Goal: Information Seeking & Learning: Learn about a topic

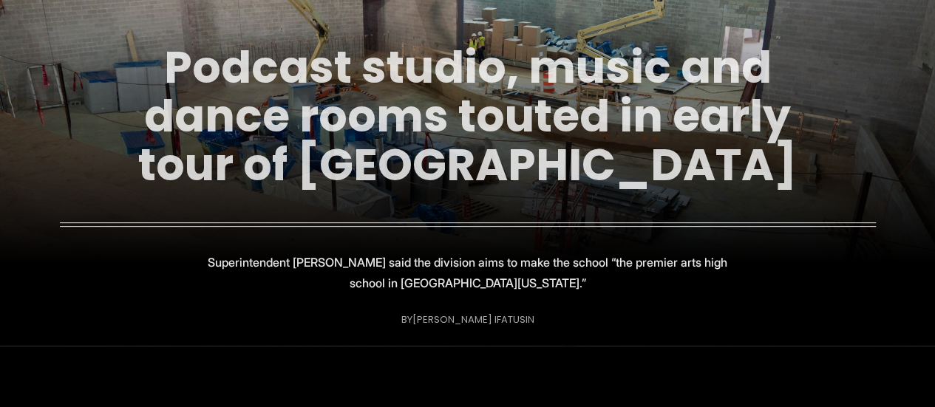
scroll to position [161, 0]
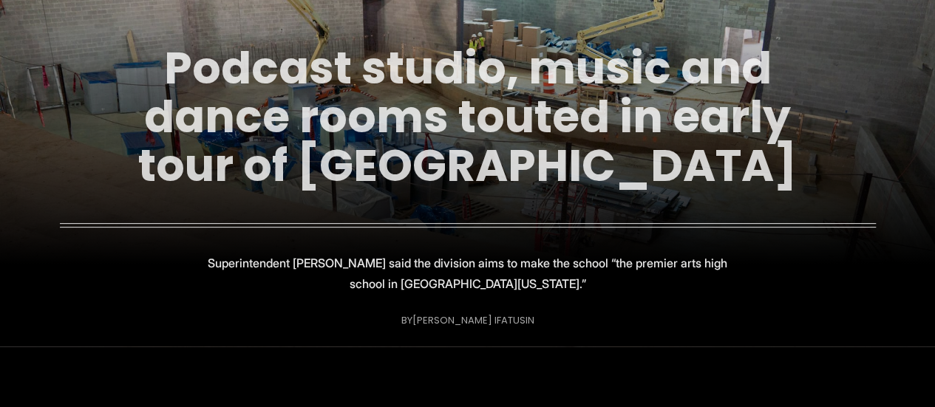
click at [484, 123] on link "Podcast studio, music and dance rooms touted in early tour of new Richmond high…" at bounding box center [467, 117] width 659 height 160
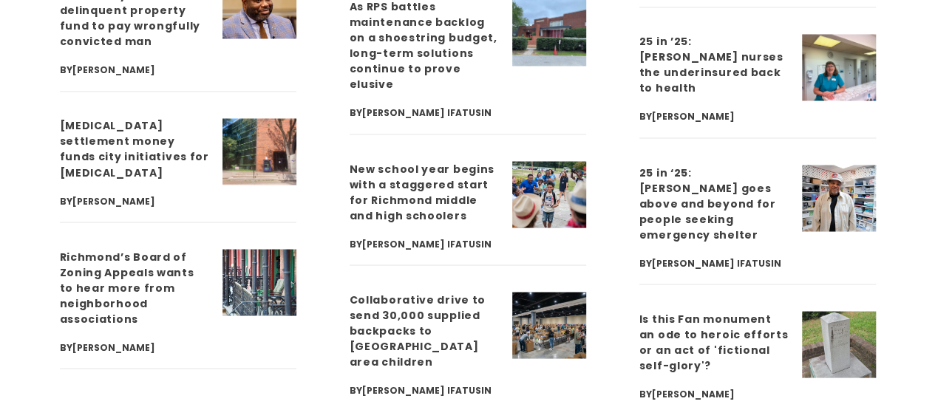
scroll to position [4043, 0]
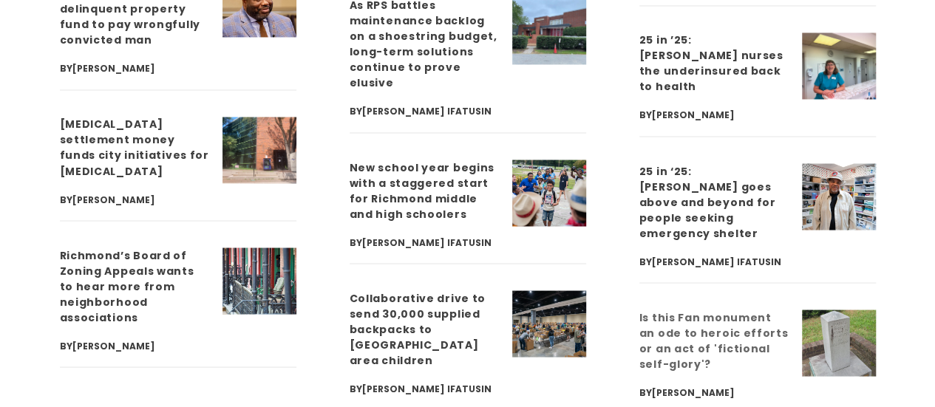
click at [651, 310] on link "Is this Fan monument an ode to heroic efforts or an act of 'fictional self-glor…" at bounding box center [714, 340] width 149 height 61
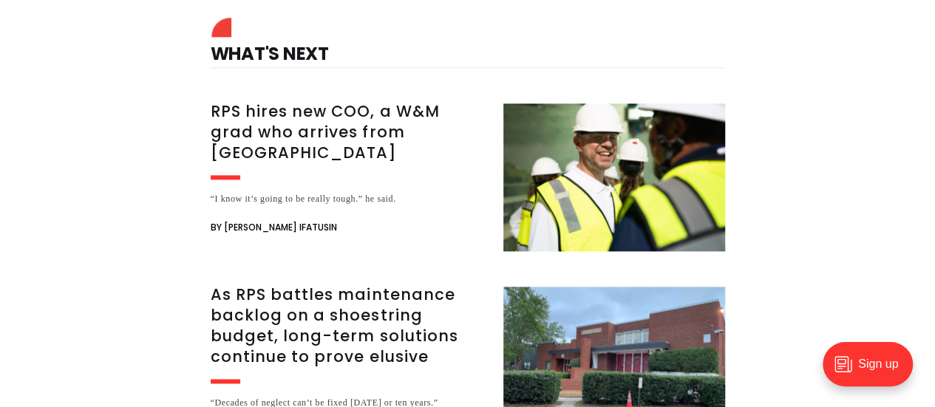
scroll to position [3690, 0]
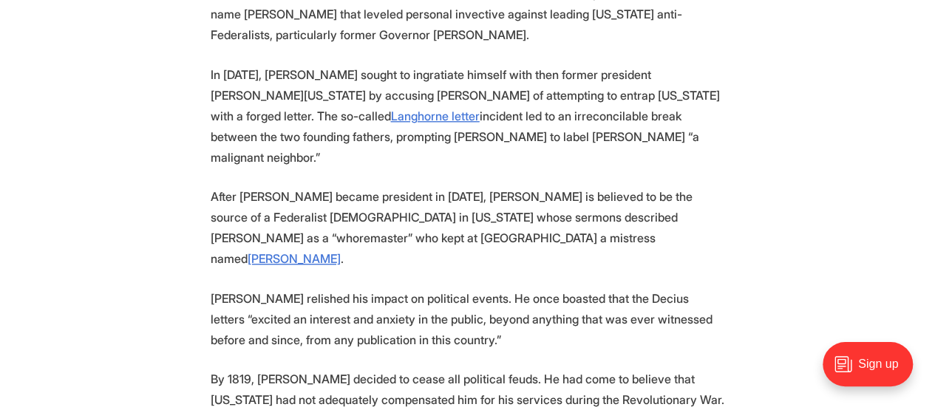
scroll to position [3398, 0]
